Goal: Task Accomplishment & Management: Complete application form

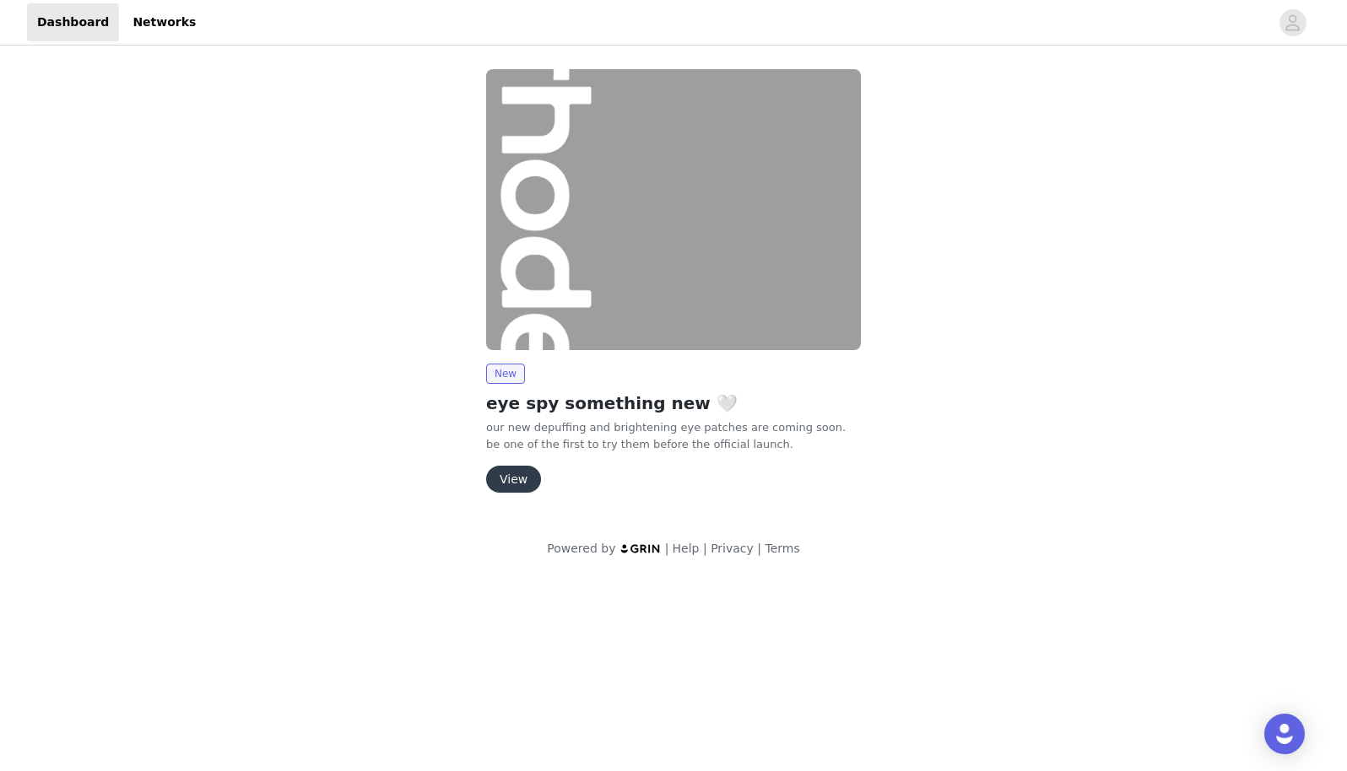
click at [519, 483] on button "View" at bounding box center [513, 479] width 55 height 27
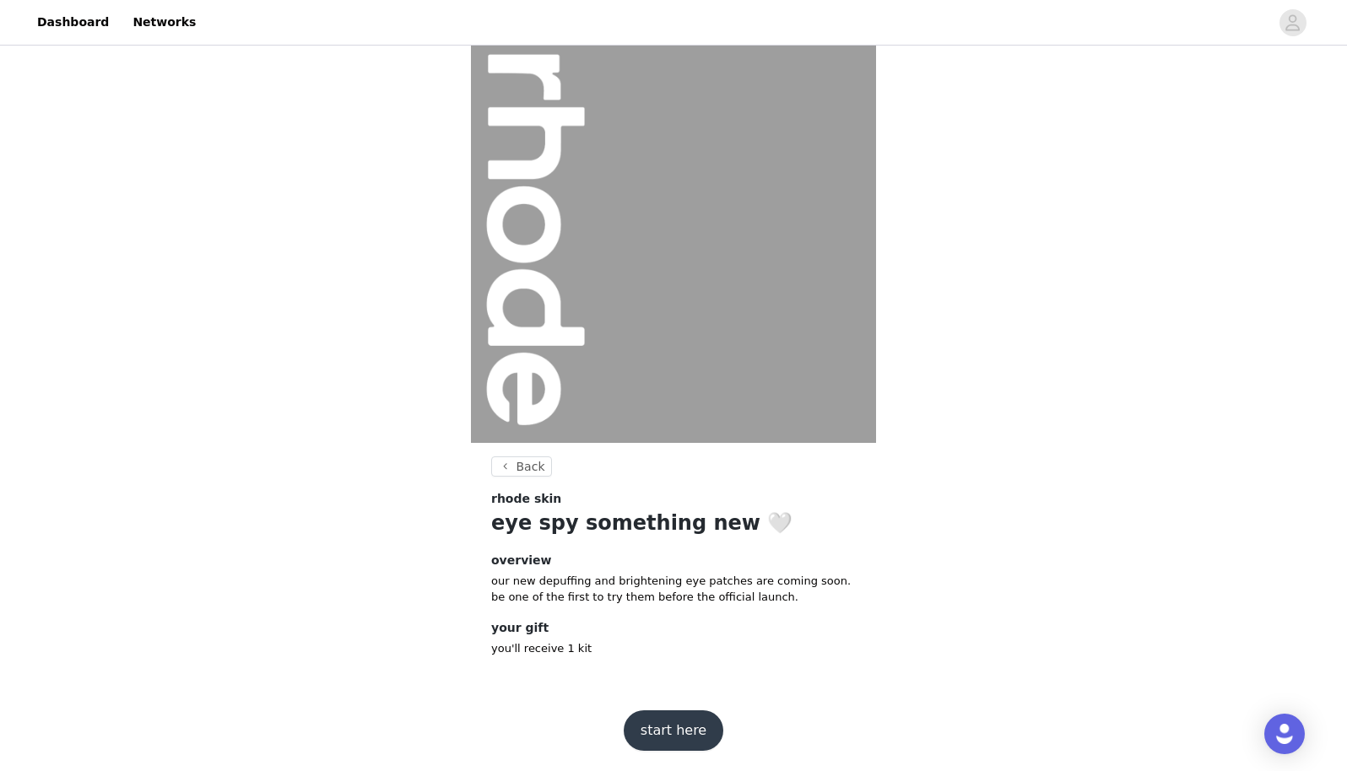
scroll to position [11, 0]
click at [657, 729] on button "start here" at bounding box center [674, 732] width 100 height 41
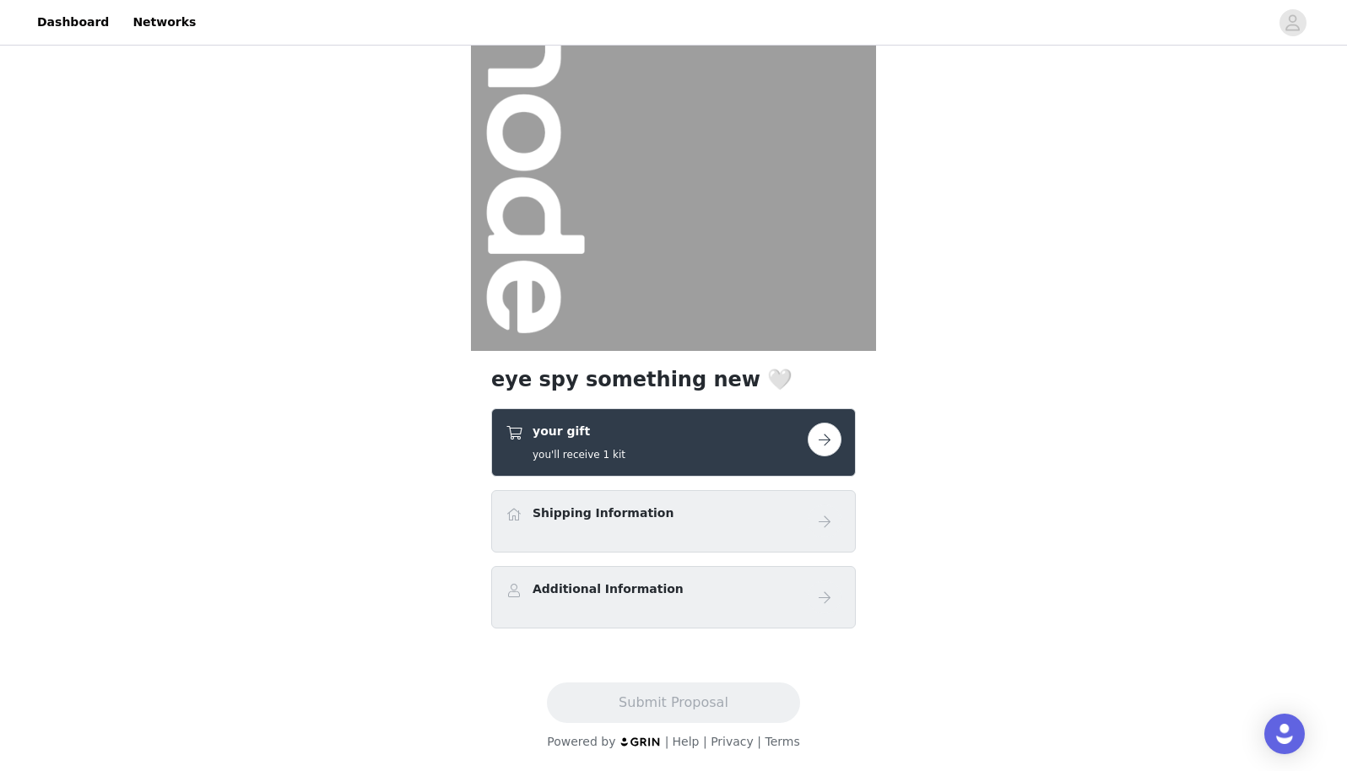
scroll to position [104, 0]
click at [655, 506] on div "Shipping Information" at bounding box center [657, 517] width 302 height 24
click at [827, 446] on button "button" at bounding box center [825, 440] width 34 height 34
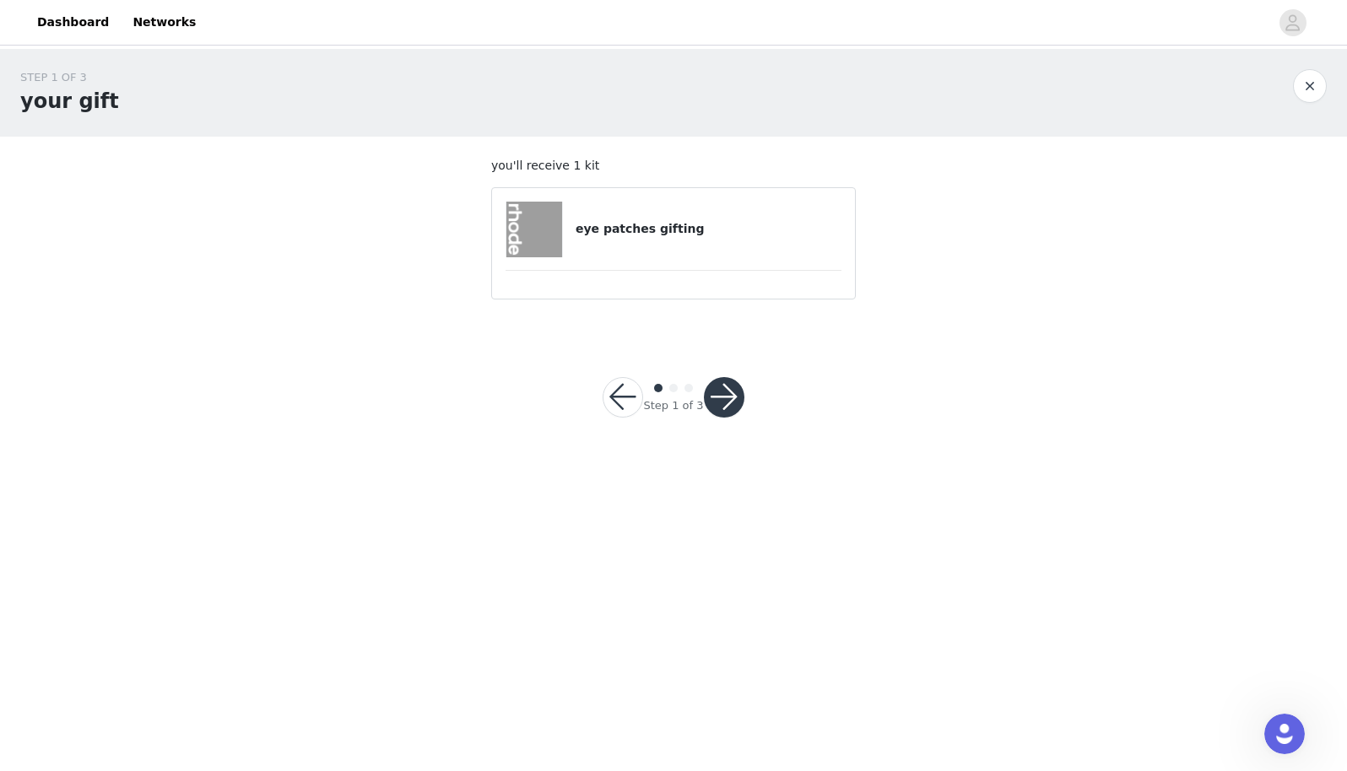
click at [728, 398] on button "button" at bounding box center [724, 397] width 41 height 41
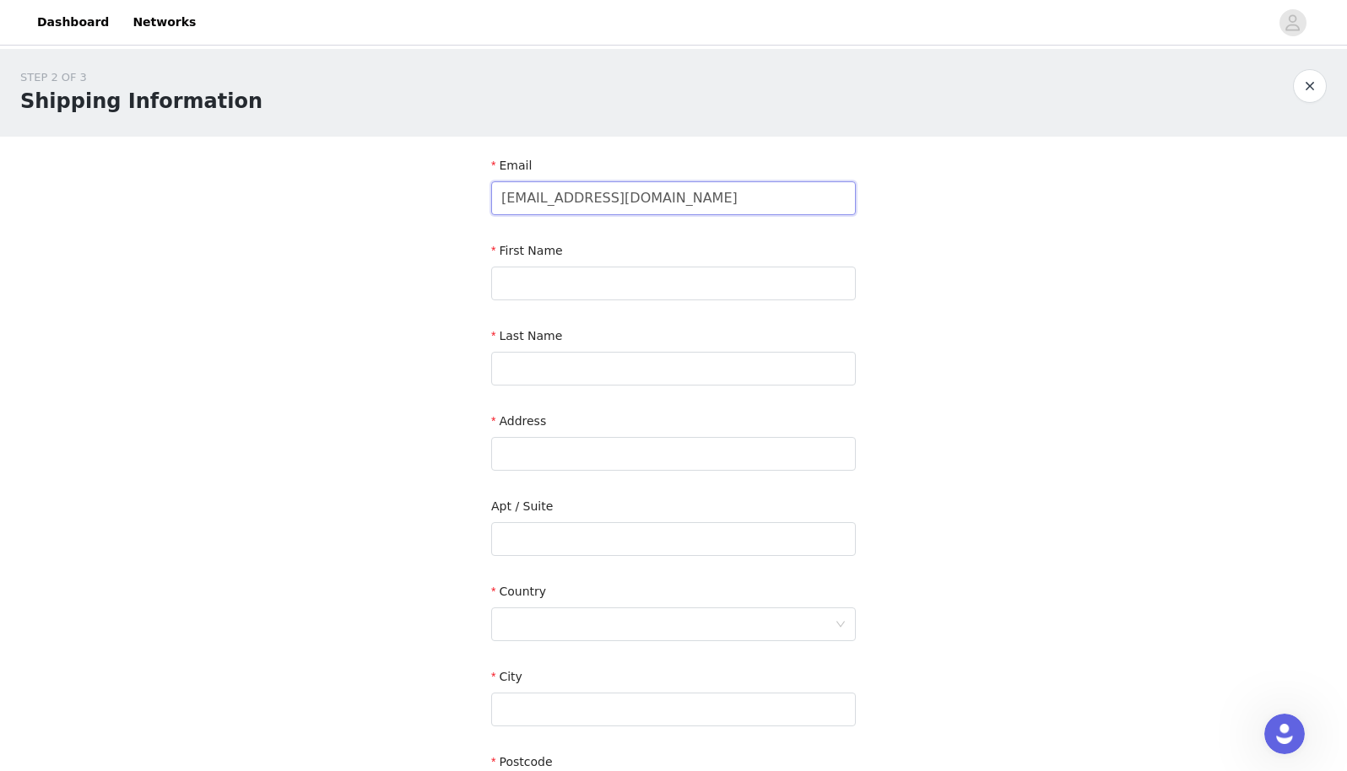
type input "[EMAIL_ADDRESS][DOMAIN_NAME]"
type input "[PERSON_NAME]"
type input "[STREET_ADDRESS]"
click at [569, 615] on div at bounding box center [667, 625] width 333 height 32
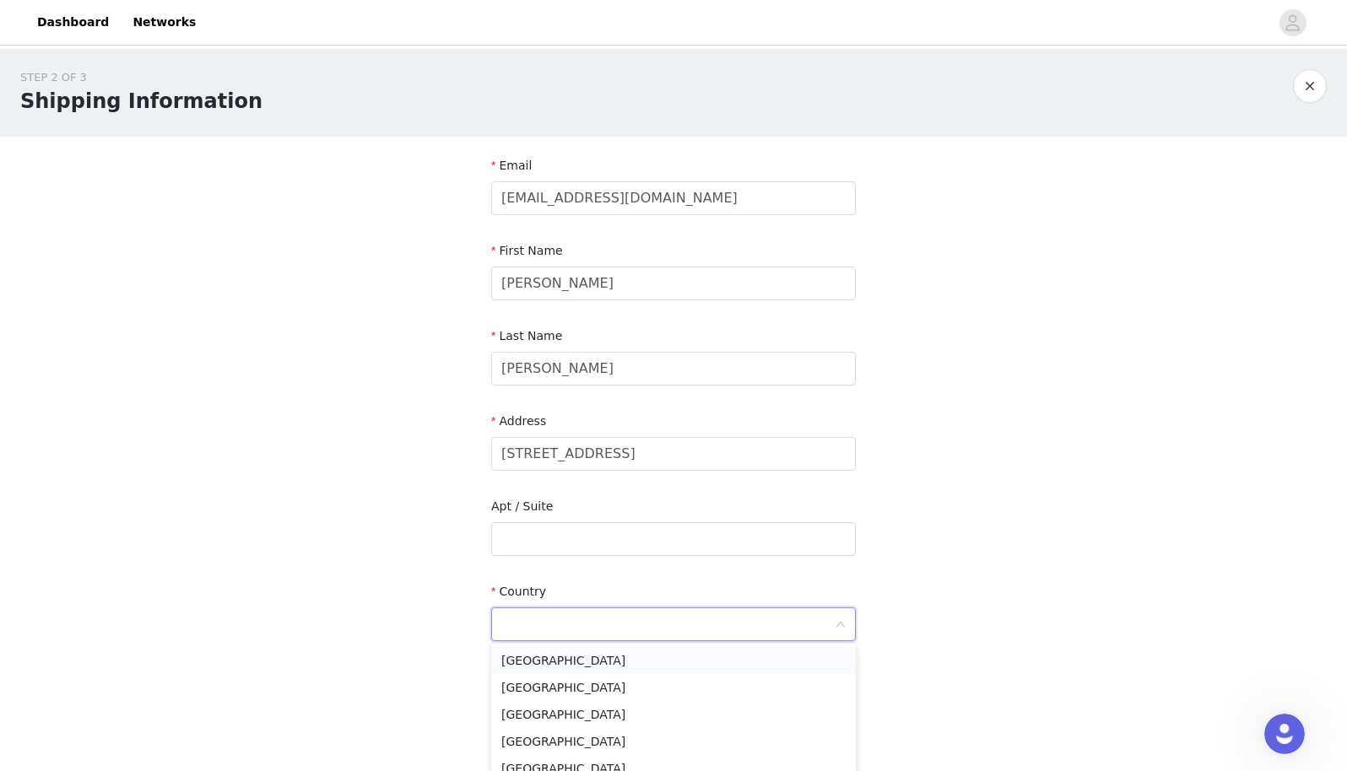
click at [564, 662] on li "United States" at bounding box center [673, 660] width 365 height 27
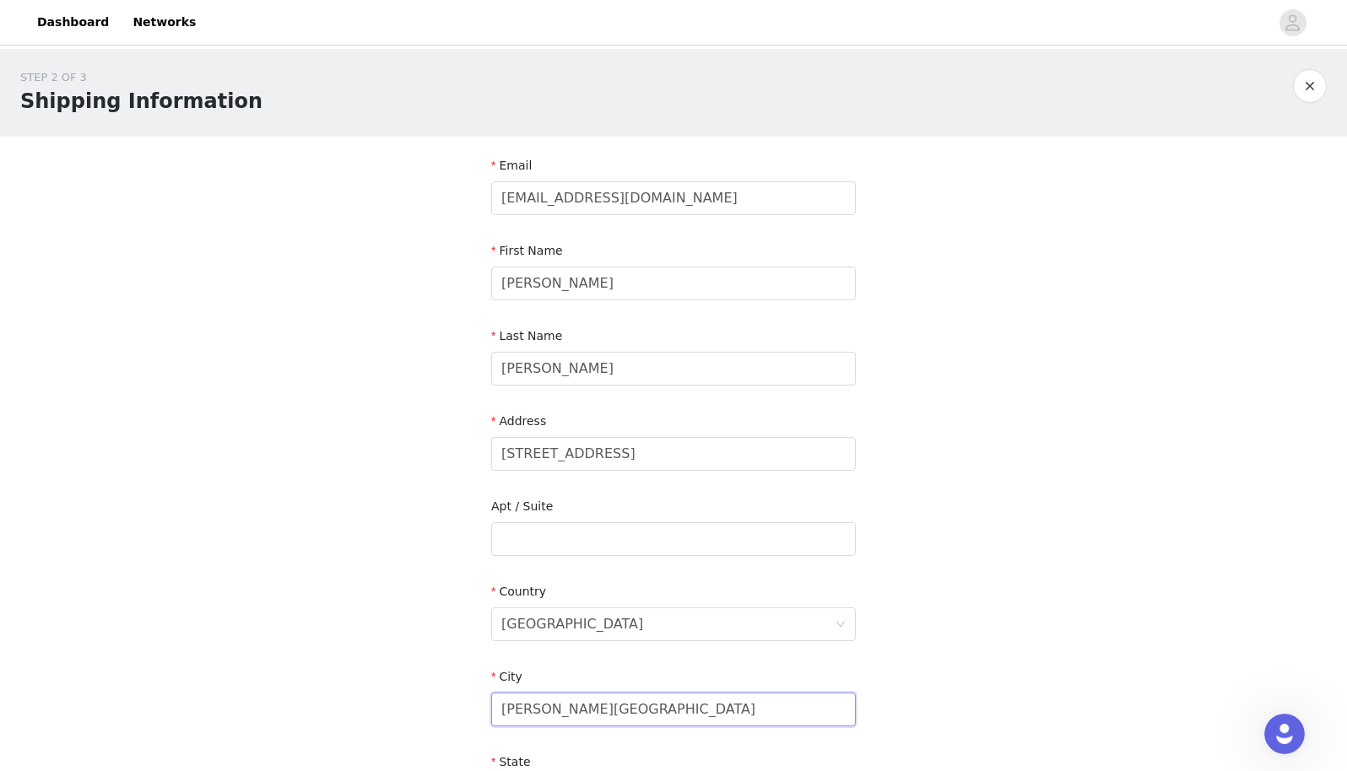
type input "Sherman Oaks"
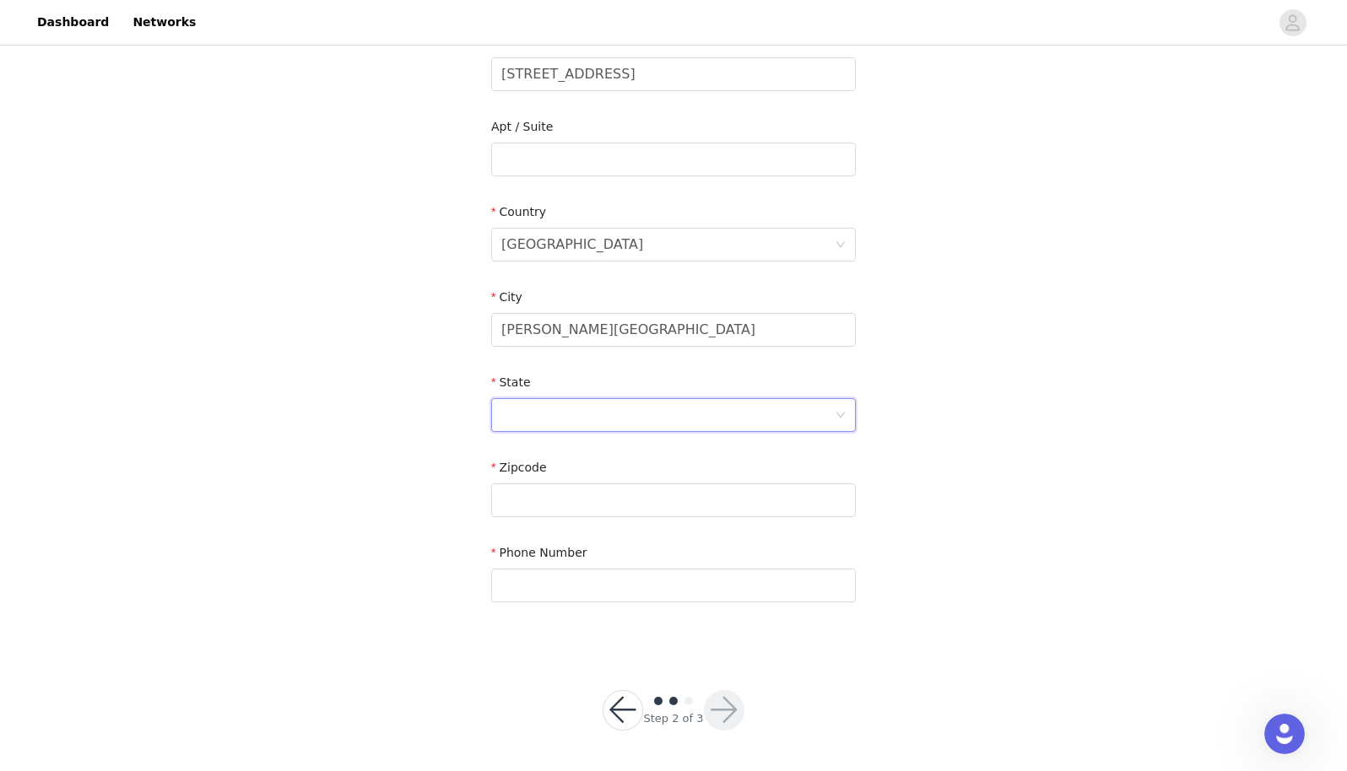
scroll to position [379, 0]
click at [521, 419] on div at bounding box center [667, 416] width 333 height 32
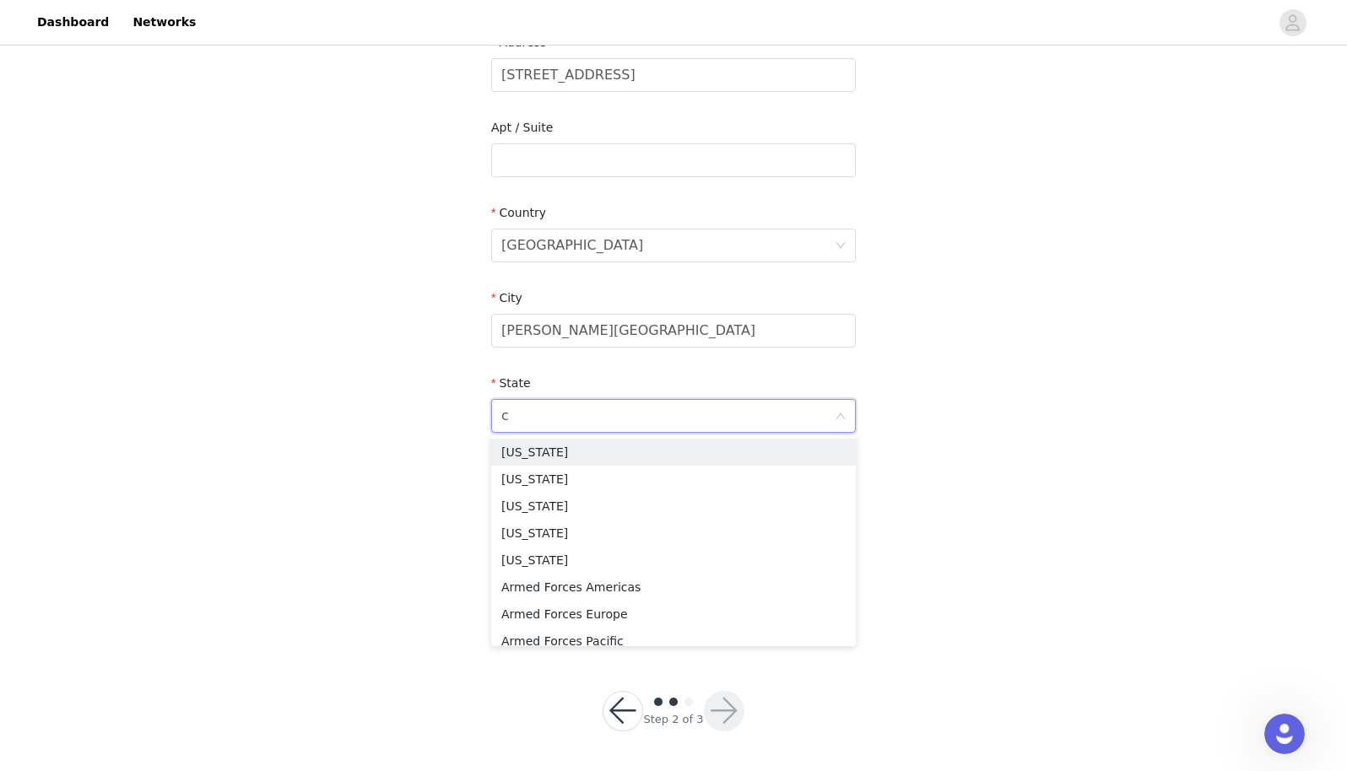
type input "ca"
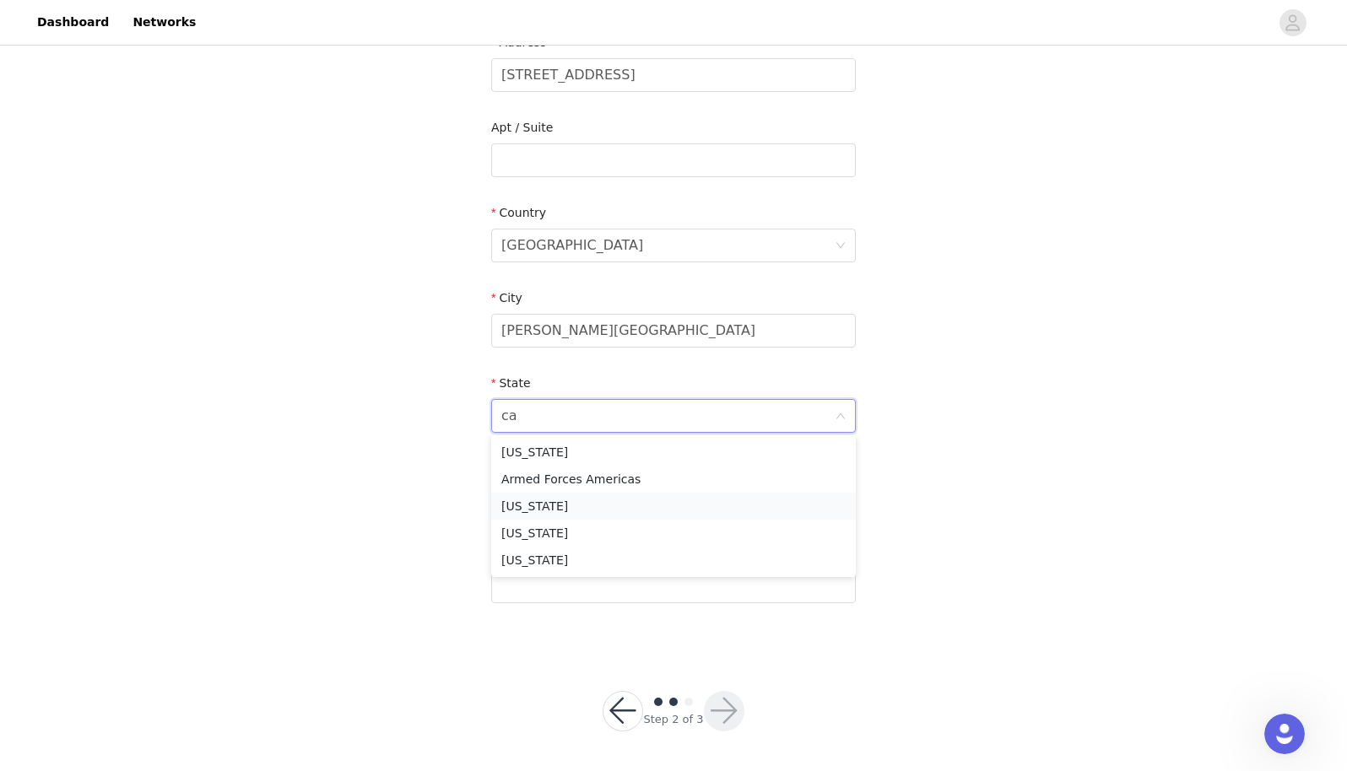
click at [519, 509] on li "California" at bounding box center [673, 506] width 365 height 27
type input "91403"
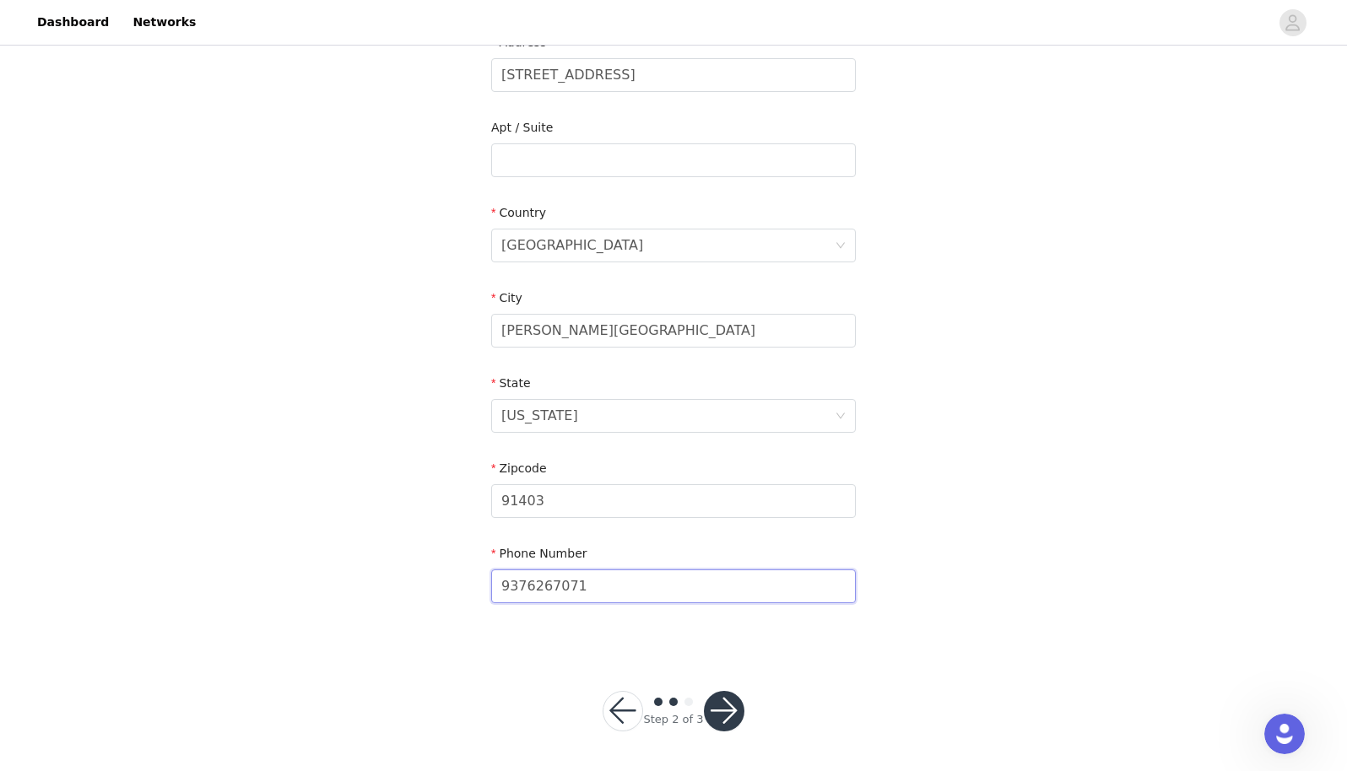
type input "9376267071"
click at [725, 704] on button "button" at bounding box center [724, 711] width 41 height 41
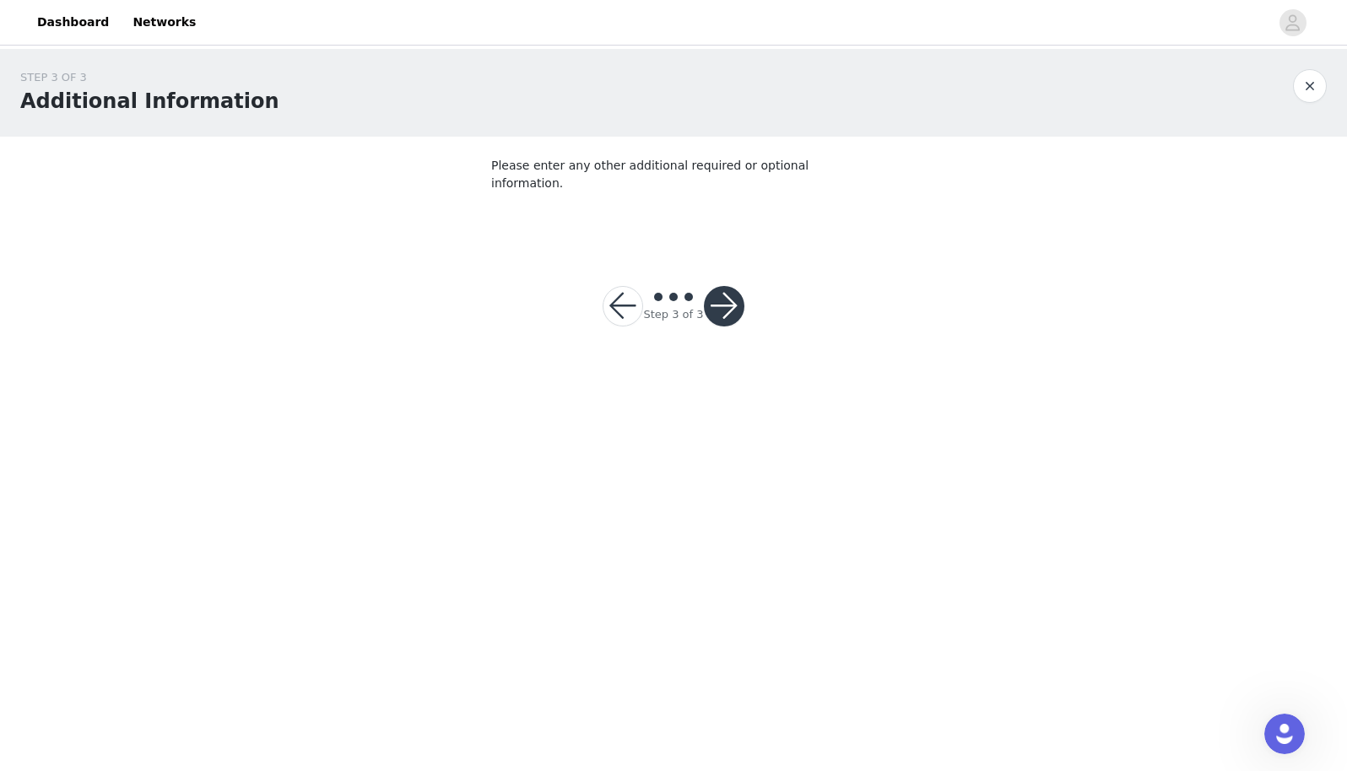
click at [730, 290] on button "button" at bounding box center [724, 306] width 41 height 41
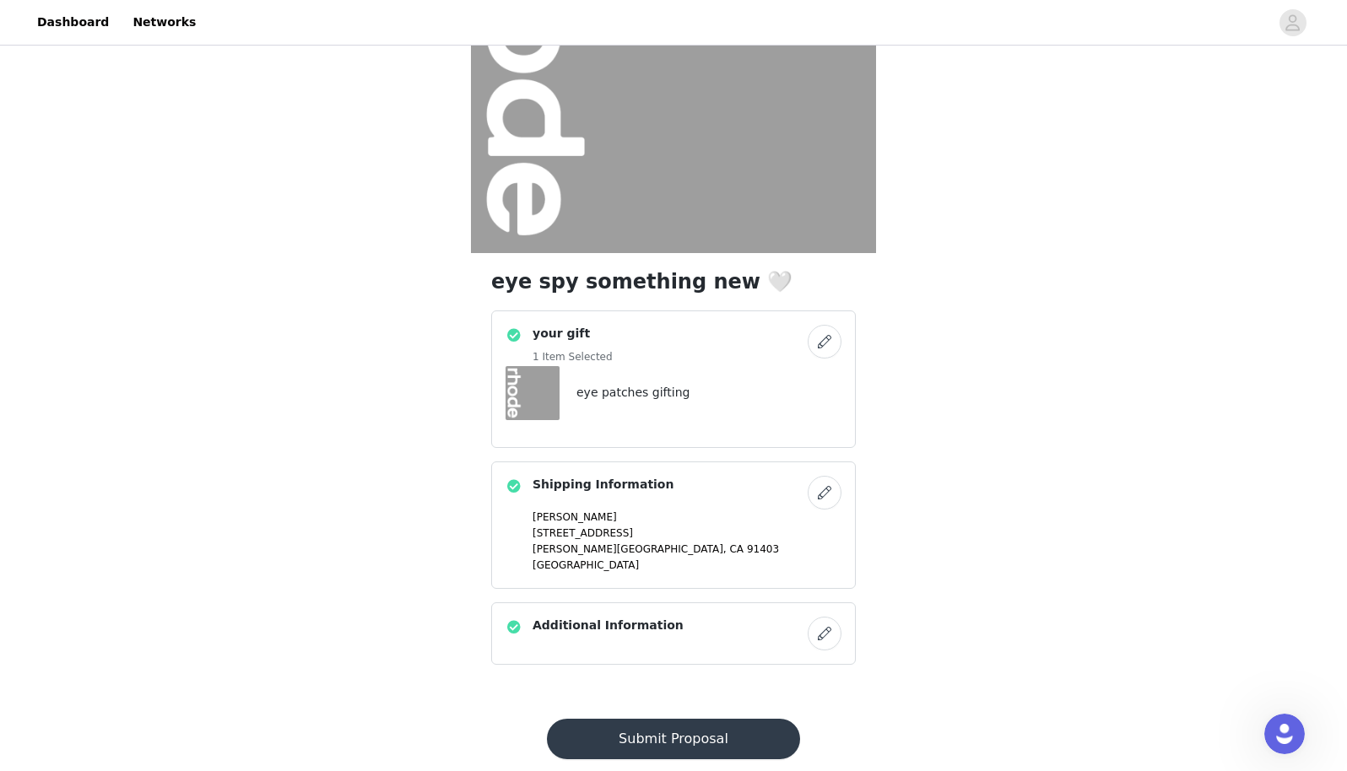
scroll to position [203, 0]
click at [722, 733] on button "Submit Proposal" at bounding box center [673, 738] width 252 height 41
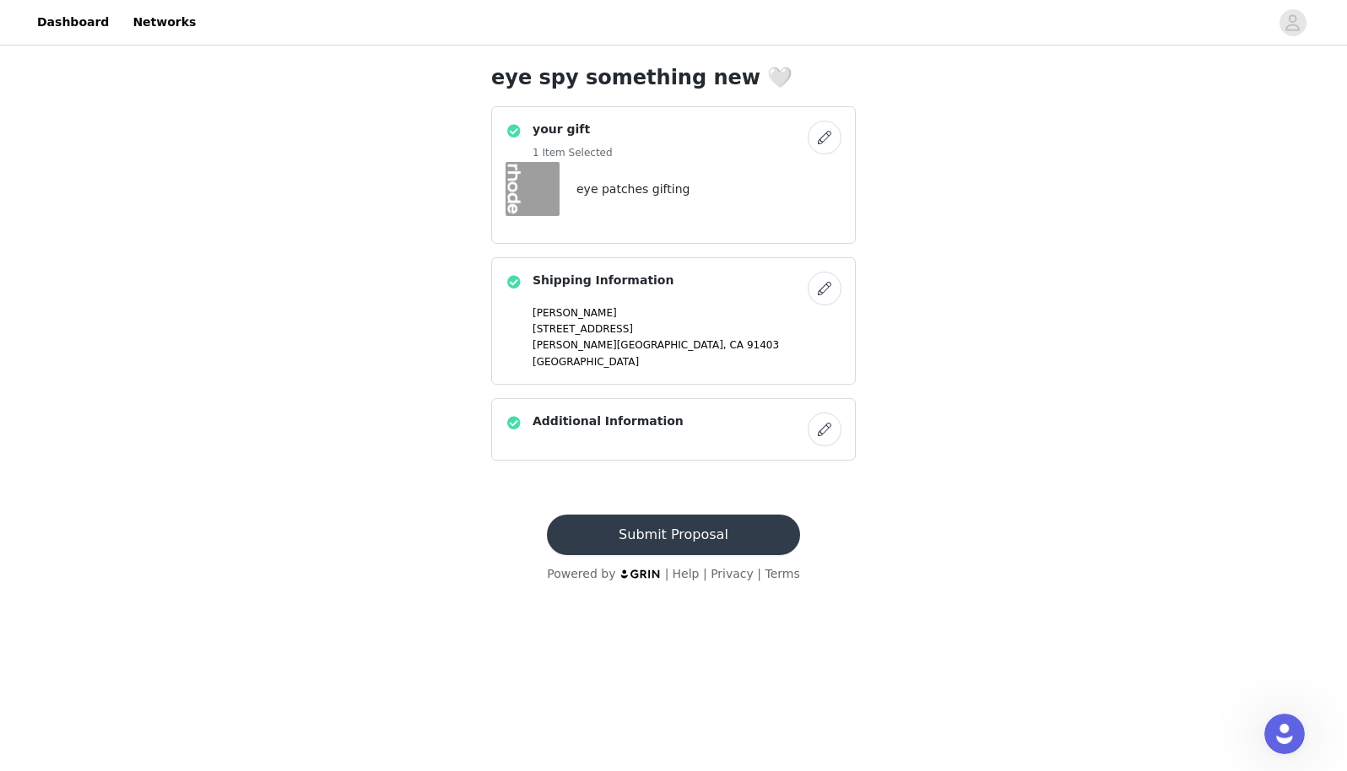
scroll to position [0, 0]
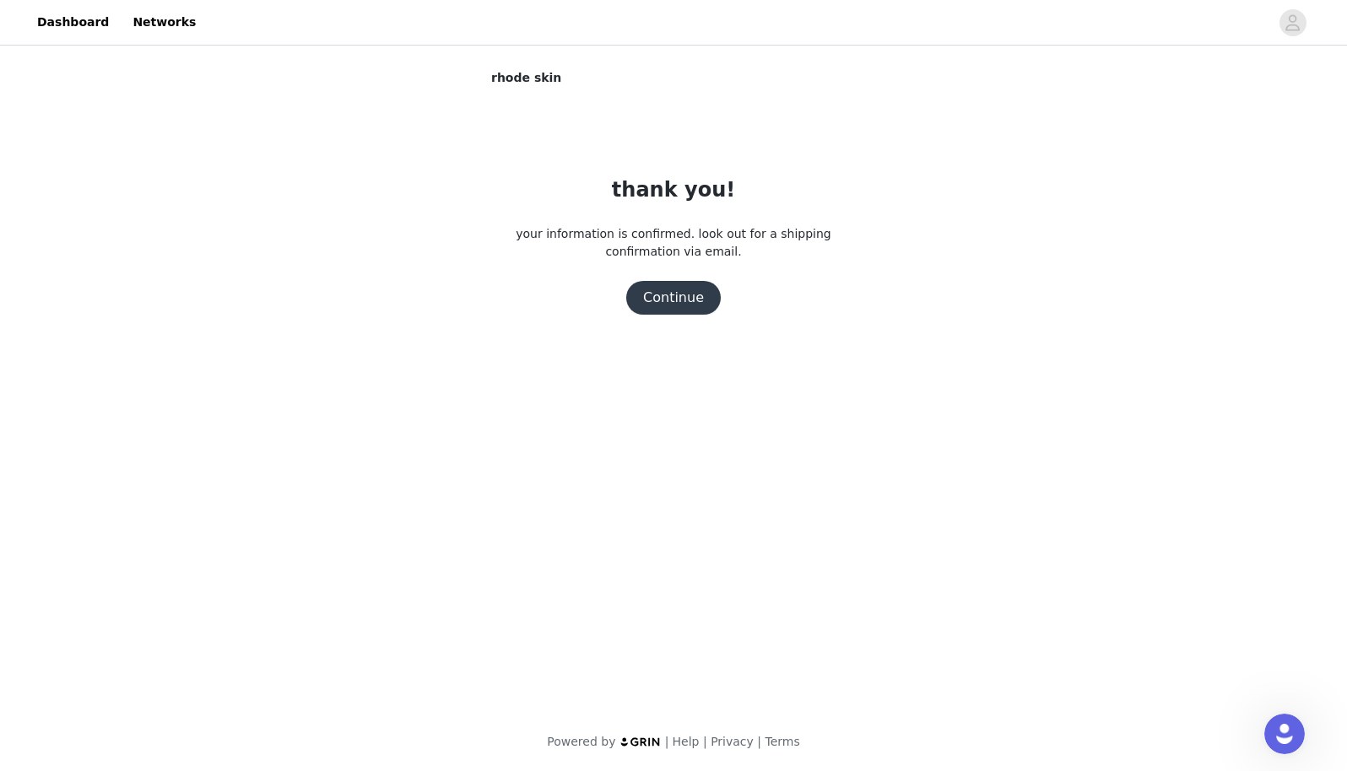
click at [676, 298] on button "Continue" at bounding box center [673, 298] width 95 height 34
